Goal: Ask a question

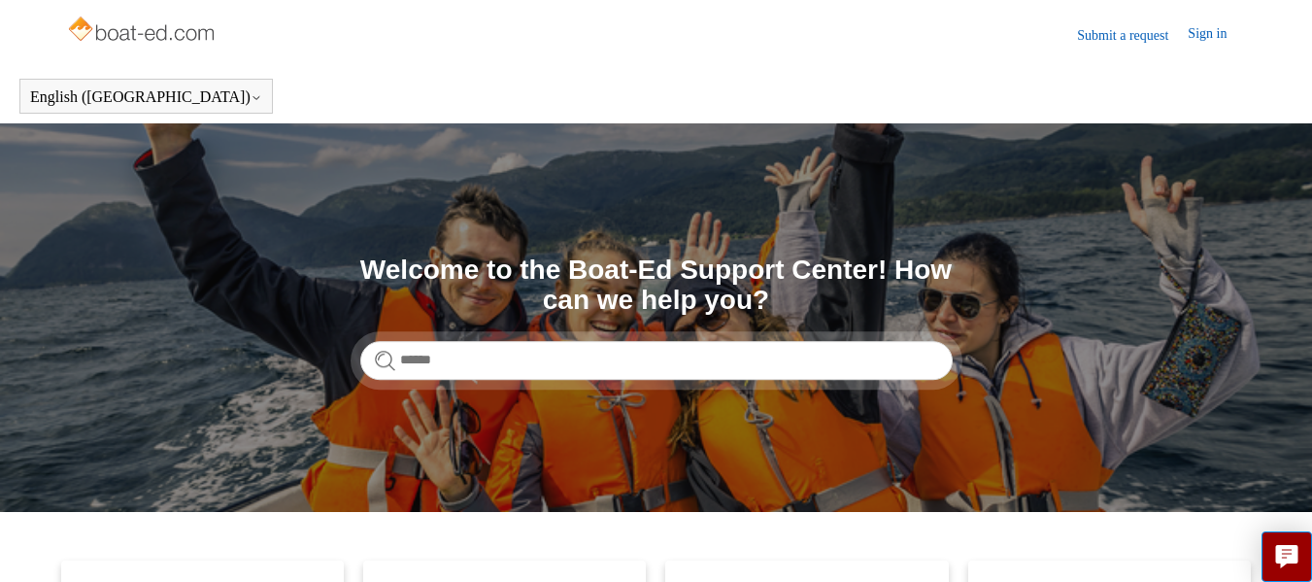
click at [1196, 30] on link "Sign in" at bounding box center [1217, 34] width 58 height 23
click at [1026, 28] on link "Submit a request" at bounding box center [1023, 34] width 111 height 20
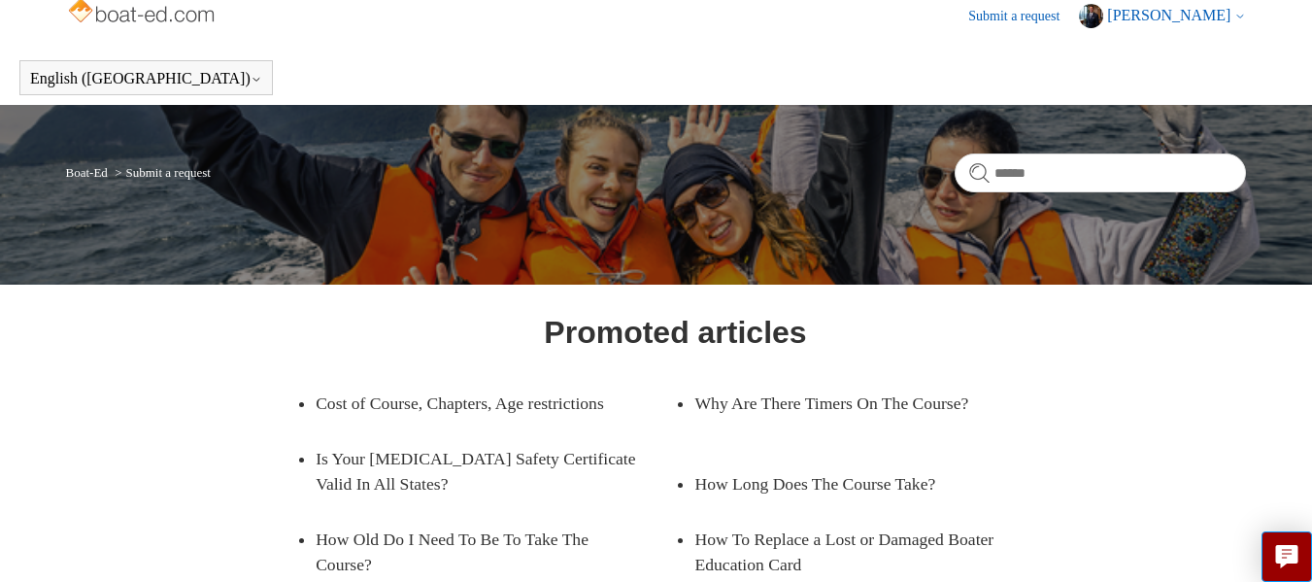
scroll to position [17, 0]
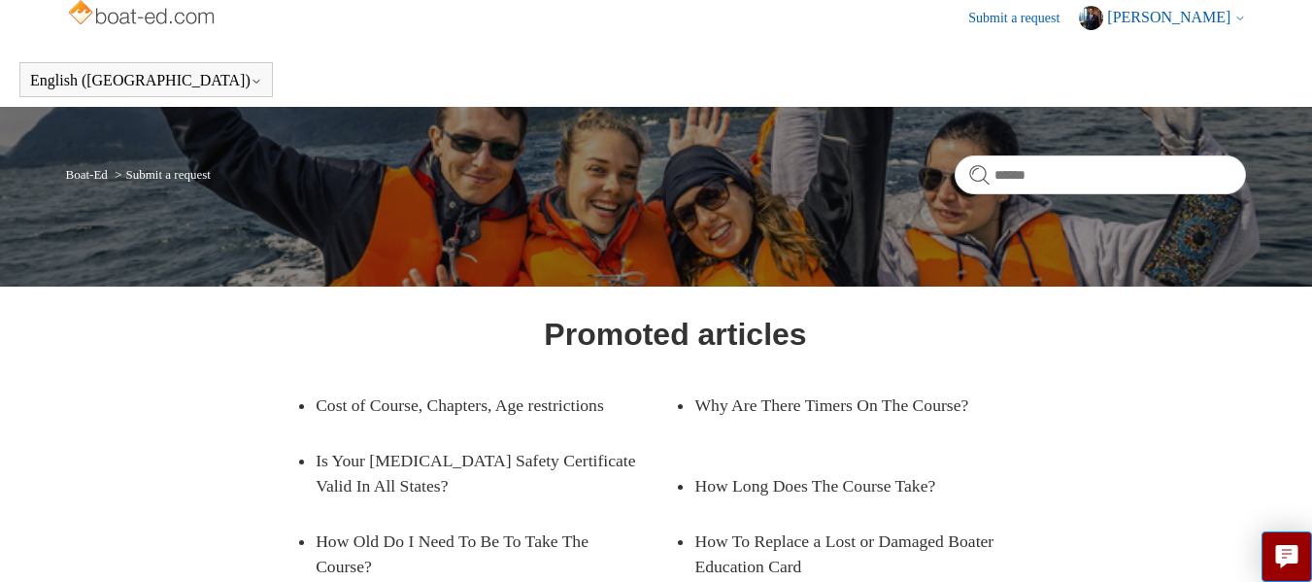
click at [1040, 18] on link "Submit a request" at bounding box center [1023, 18] width 111 height 20
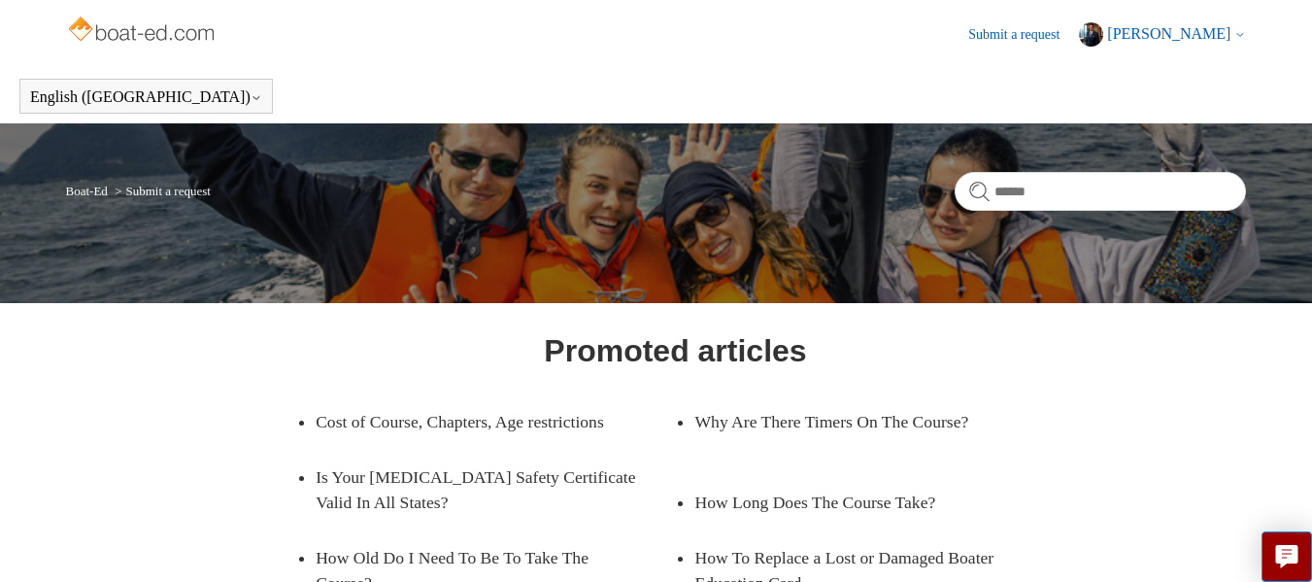
click at [1015, 26] on link "Submit a request" at bounding box center [1023, 34] width 111 height 20
click at [1273, 543] on button "Live chat" at bounding box center [1287, 556] width 51 height 51
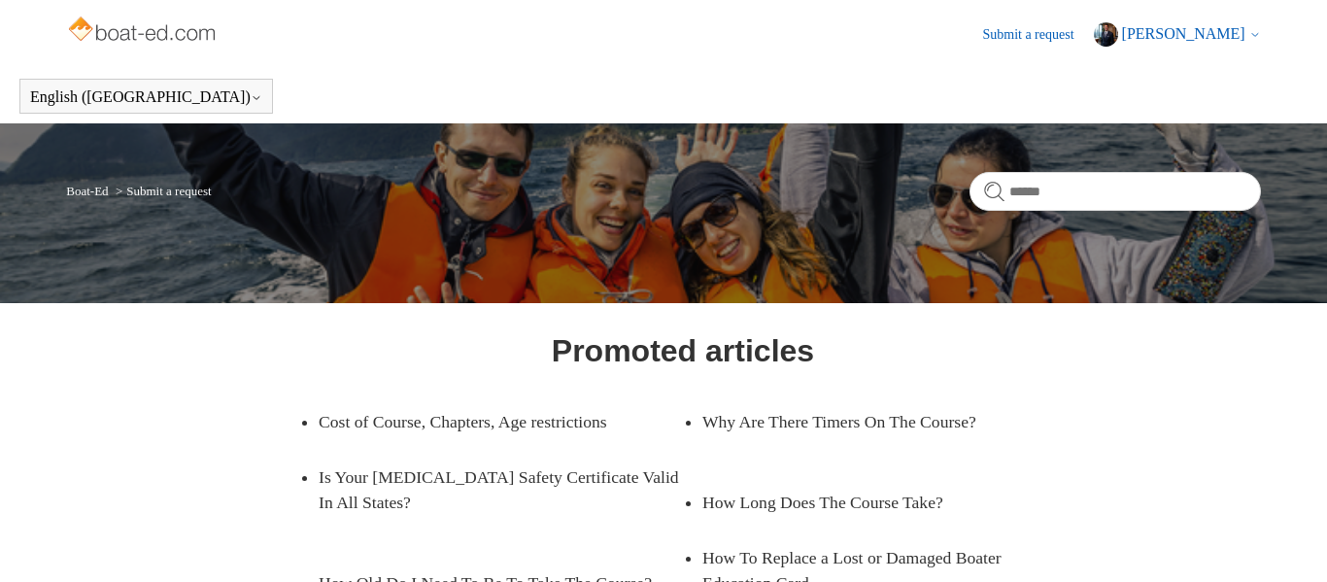
click at [537, 94] on div "Live chat" at bounding box center [663, 291] width 1327 height 582
